Goal: Transaction & Acquisition: Download file/media

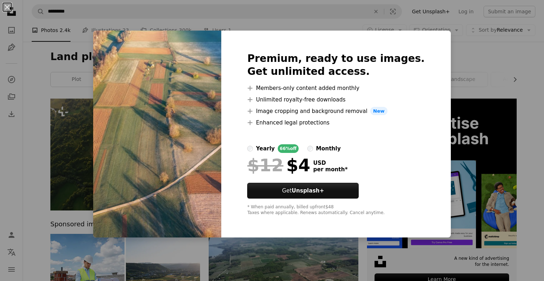
scroll to position [456, 0]
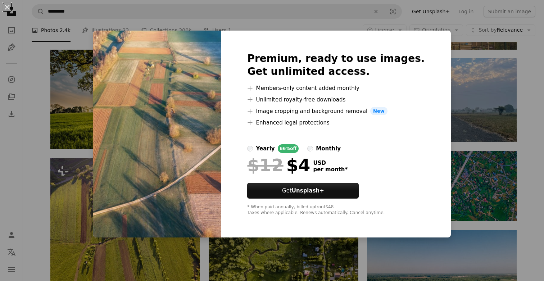
click at [462, 141] on div "An X shape Premium, ready to use images. Get unlimited access. A plus sign Memb…" at bounding box center [272, 140] width 544 height 281
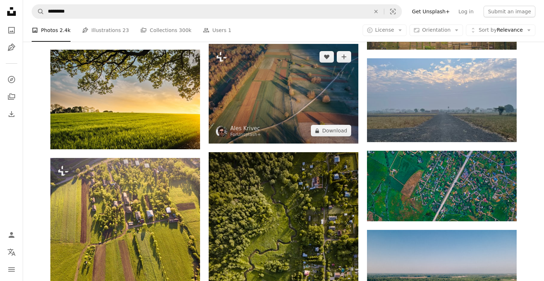
click at [308, 95] on img at bounding box center [284, 94] width 150 height 100
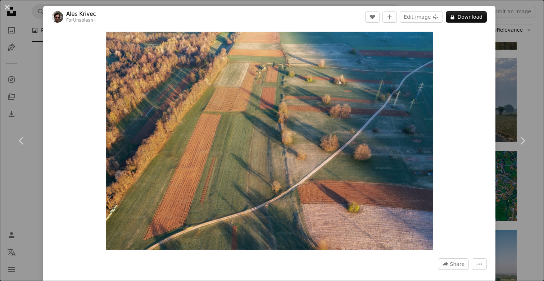
click at [34, 49] on div "An X shape Chevron left Chevron right Ales Krivec For Unsplash+ A heart A plus …" at bounding box center [272, 140] width 544 height 281
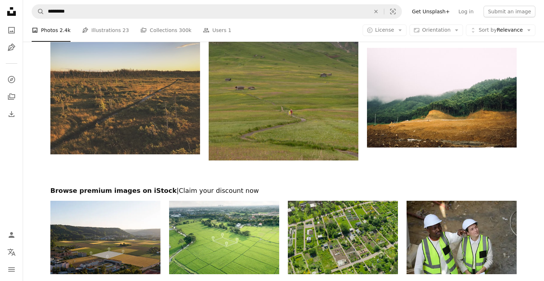
scroll to position [774, 0]
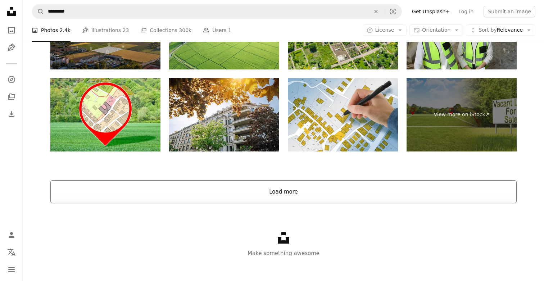
click at [251, 189] on button "Load more" at bounding box center [283, 191] width 466 height 23
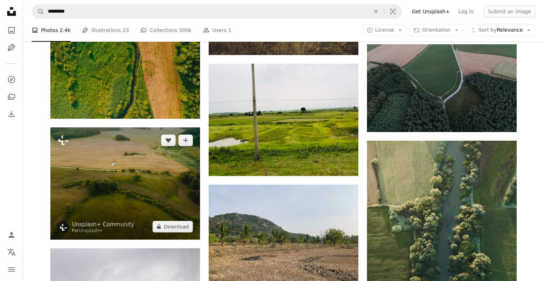
scroll to position [1399, 0]
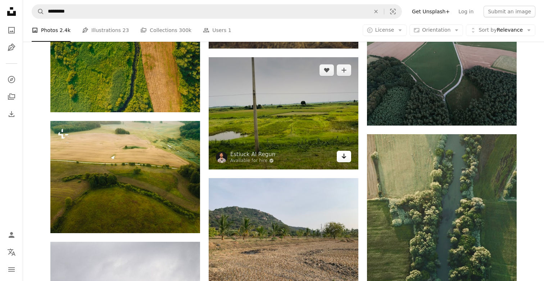
click at [348, 155] on link "Arrow pointing down" at bounding box center [344, 157] width 14 height 12
